Goal: Communication & Community: Answer question/provide support

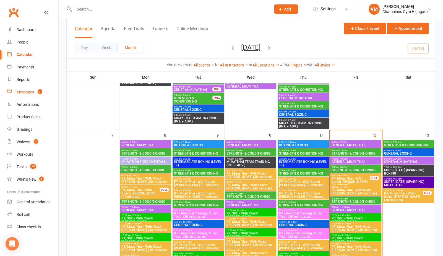
click at [30, 89] on link "Messages 3" at bounding box center [32, 92] width 51 height 12
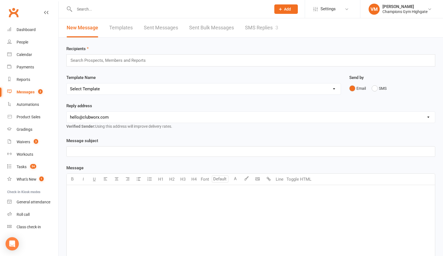
click at [252, 27] on link "SMS Replies 3" at bounding box center [261, 27] width 33 height 19
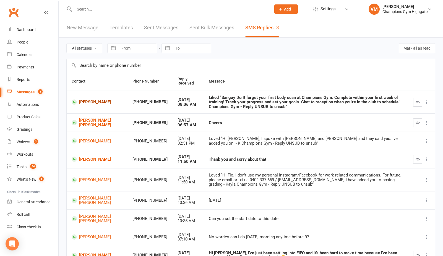
click at [95, 100] on link "[PERSON_NAME]" at bounding box center [97, 101] width 51 height 5
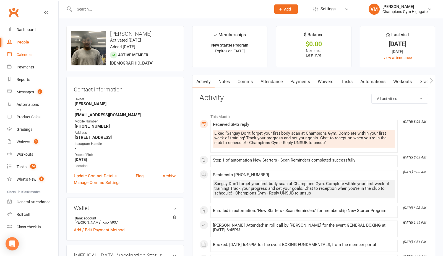
click at [18, 54] on div "Calendar" at bounding box center [24, 54] width 15 height 4
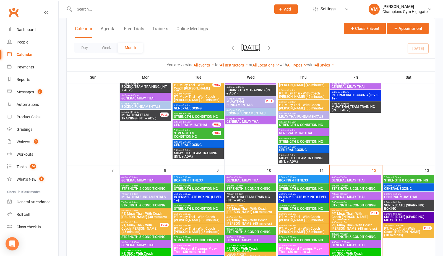
scroll to position [194, 0]
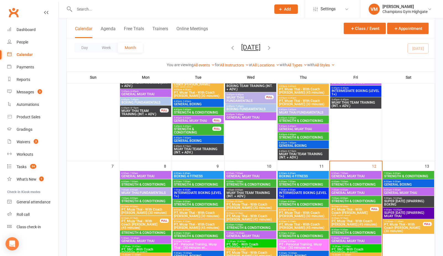
click at [413, 175] on span "STRENGTH & CONDITIONING" at bounding box center [408, 175] width 49 height 3
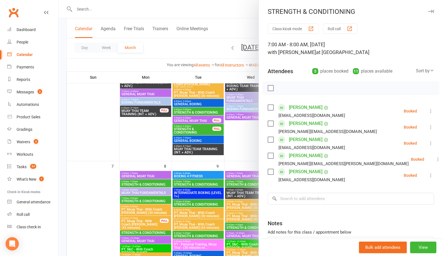
click at [98, 138] on div at bounding box center [251, 128] width 385 height 256
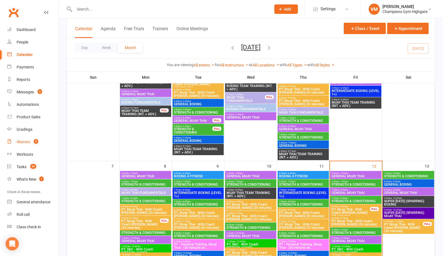
click at [28, 142] on div "Waivers" at bounding box center [24, 141] width 14 height 4
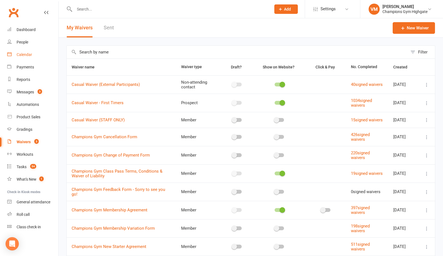
click at [30, 57] on div "Calendar" at bounding box center [24, 54] width 15 height 4
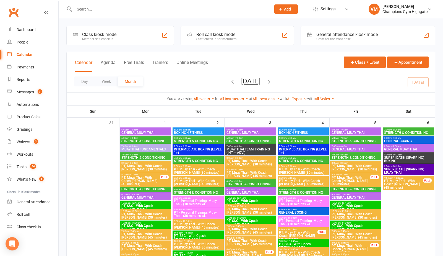
click at [398, 129] on span "- 8:00am" at bounding box center [396, 129] width 9 height 2
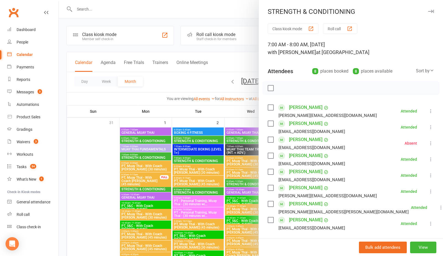
click at [205, 77] on div at bounding box center [251, 128] width 385 height 256
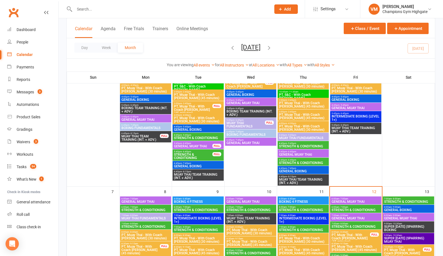
scroll to position [176, 0]
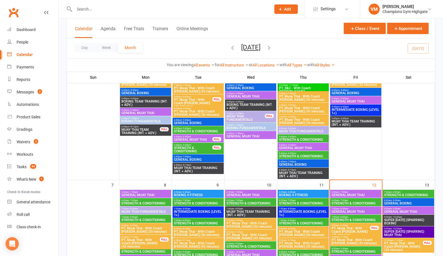
click at [395, 193] on span "STRENGTH & CONDITIONING" at bounding box center [408, 194] width 49 height 3
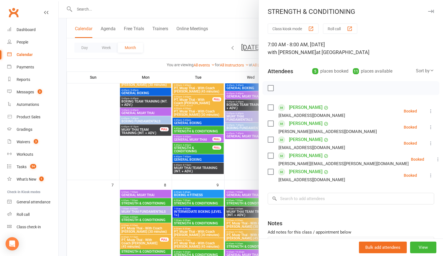
click at [142, 59] on div at bounding box center [251, 128] width 385 height 256
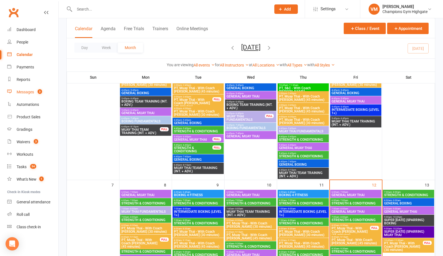
click at [37, 92] on count-badge "3" at bounding box center [38, 92] width 7 height 4
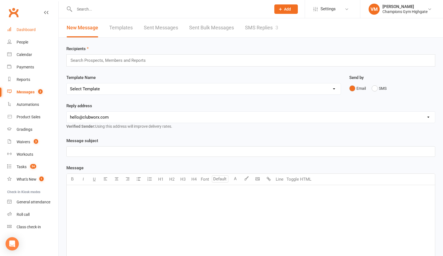
click at [32, 30] on div "Dashboard" at bounding box center [26, 29] width 19 height 4
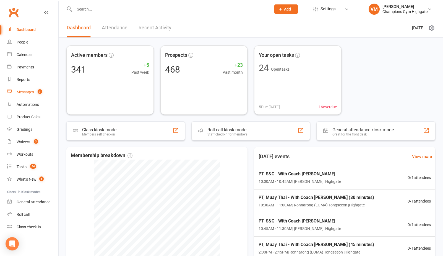
click at [32, 89] on link "Messages 3" at bounding box center [32, 92] width 51 height 12
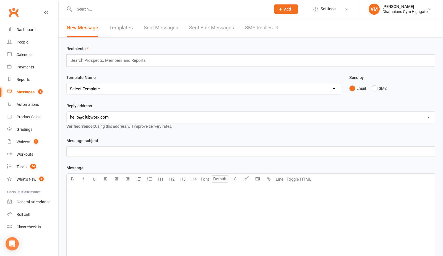
click at [262, 28] on link "SMS Replies 3" at bounding box center [261, 27] width 33 height 19
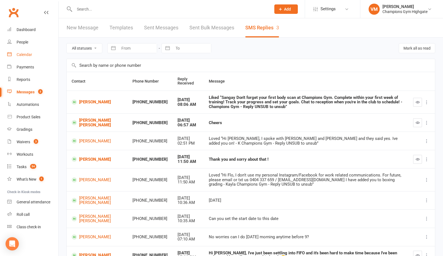
click at [30, 56] on div "Calendar" at bounding box center [24, 54] width 15 height 4
